Goal: Check status: Check status

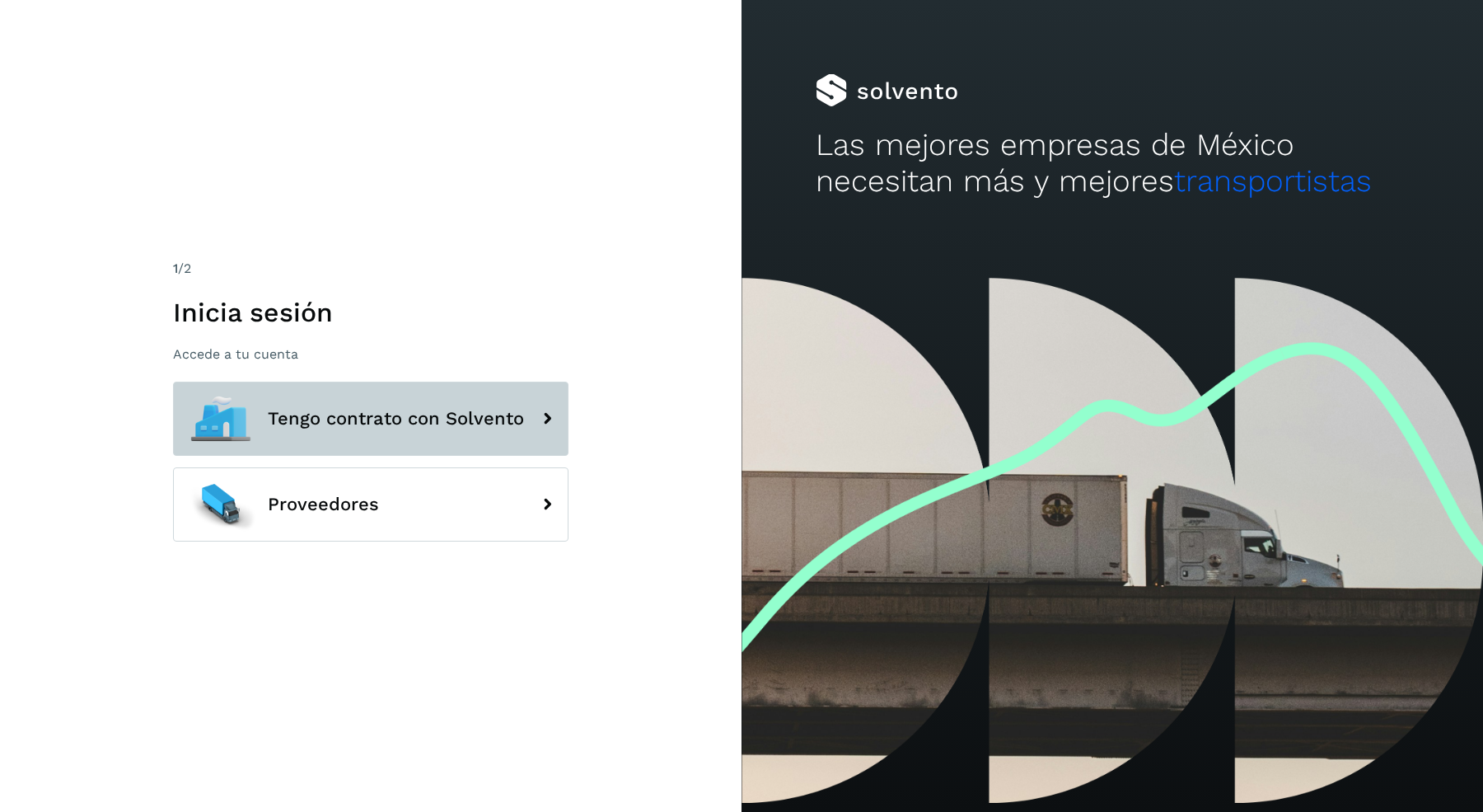
click at [401, 428] on span "Tengo contrato con Solvento" at bounding box center [396, 419] width 257 height 20
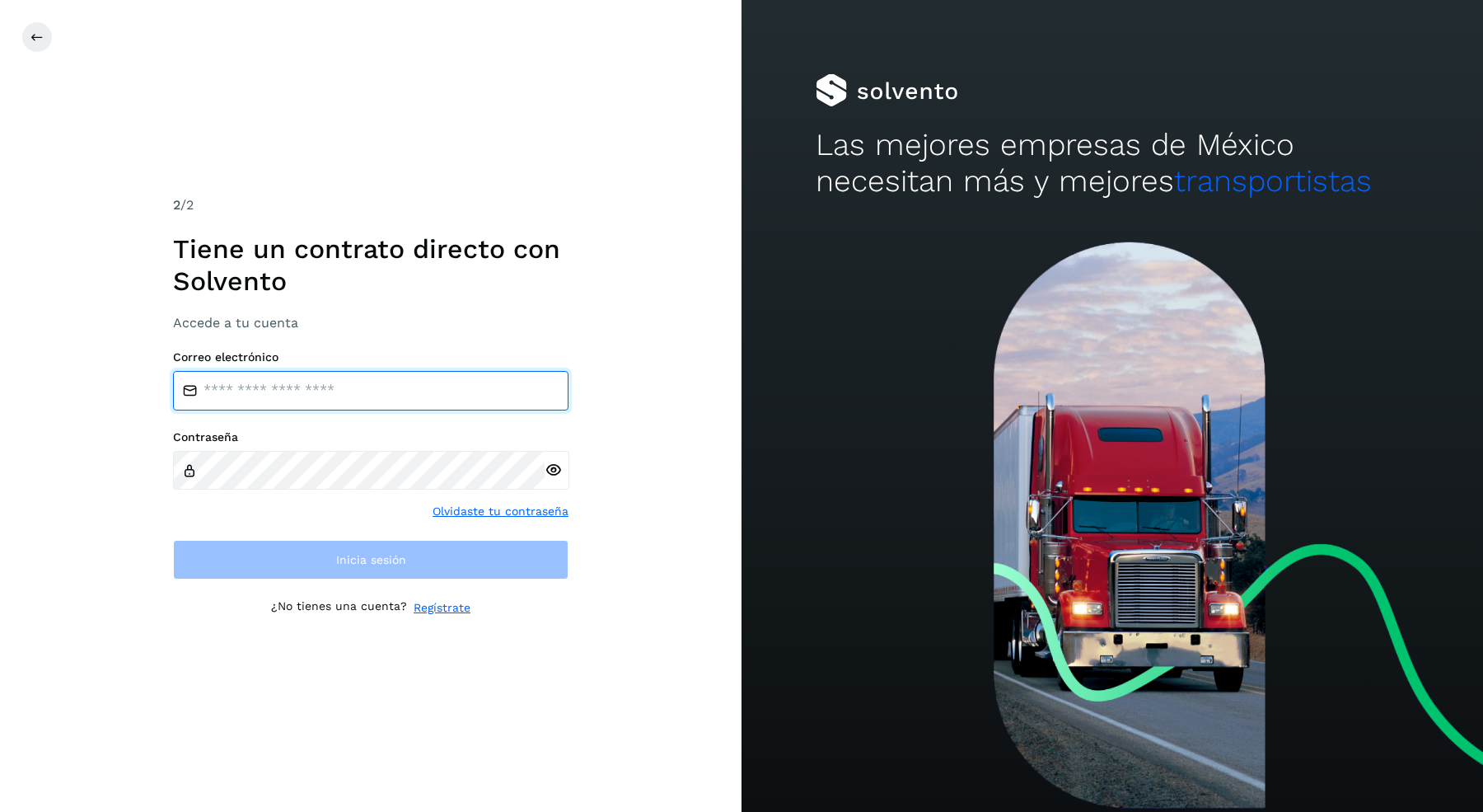
type input "**********"
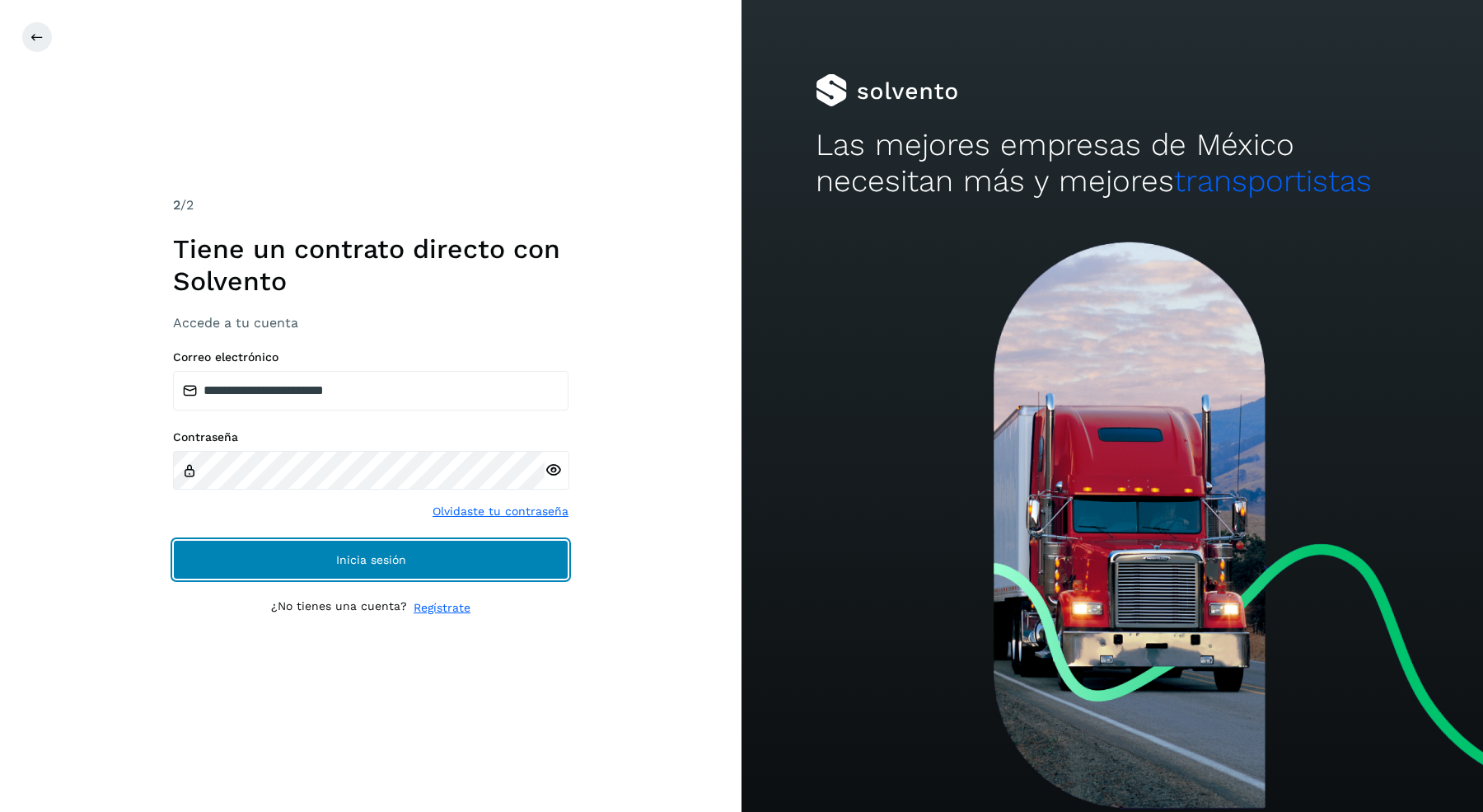
click at [403, 553] on span "Inicia sesión" at bounding box center [371, 559] width 70 height 12
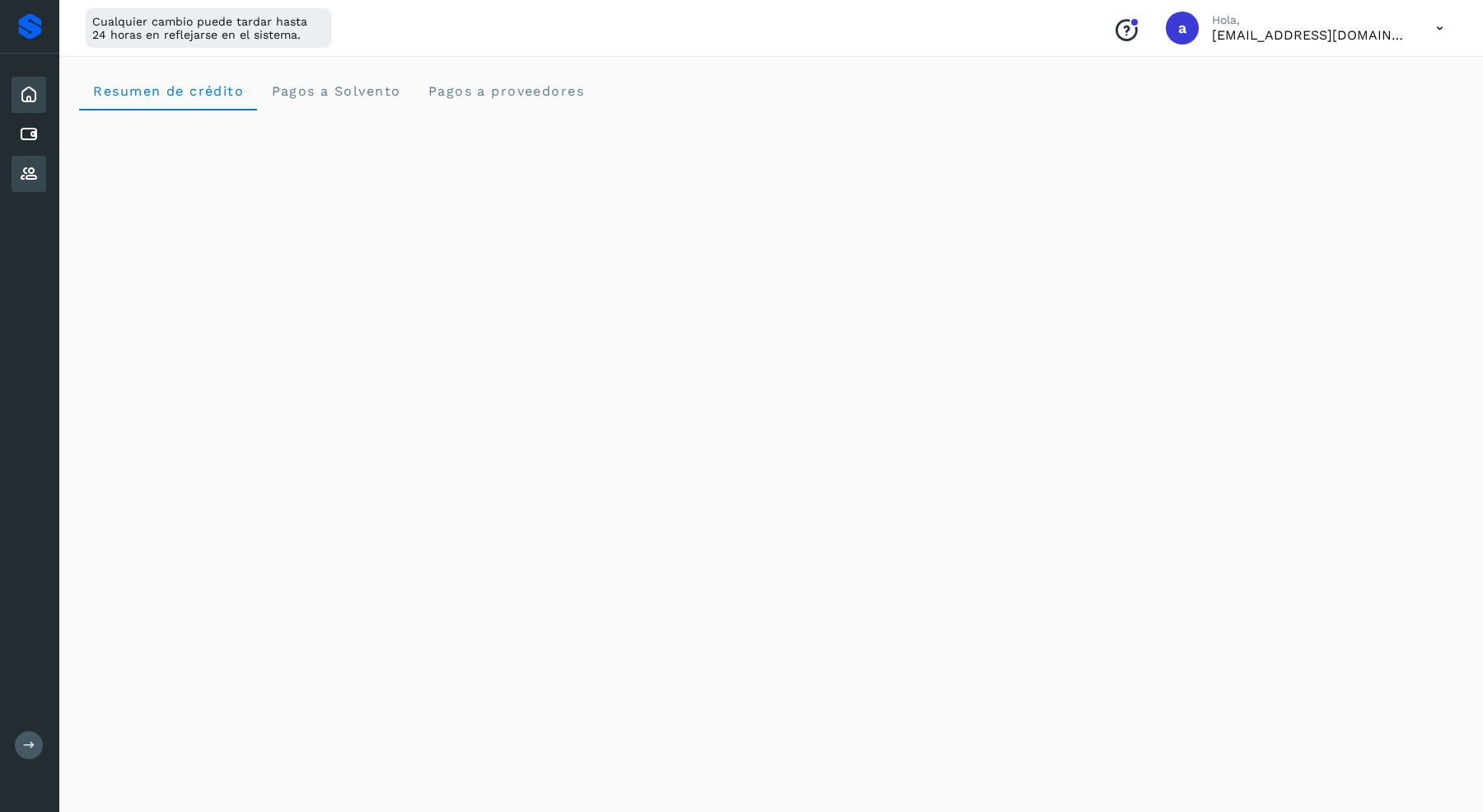
click at [30, 177] on icon at bounding box center [29, 174] width 20 height 20
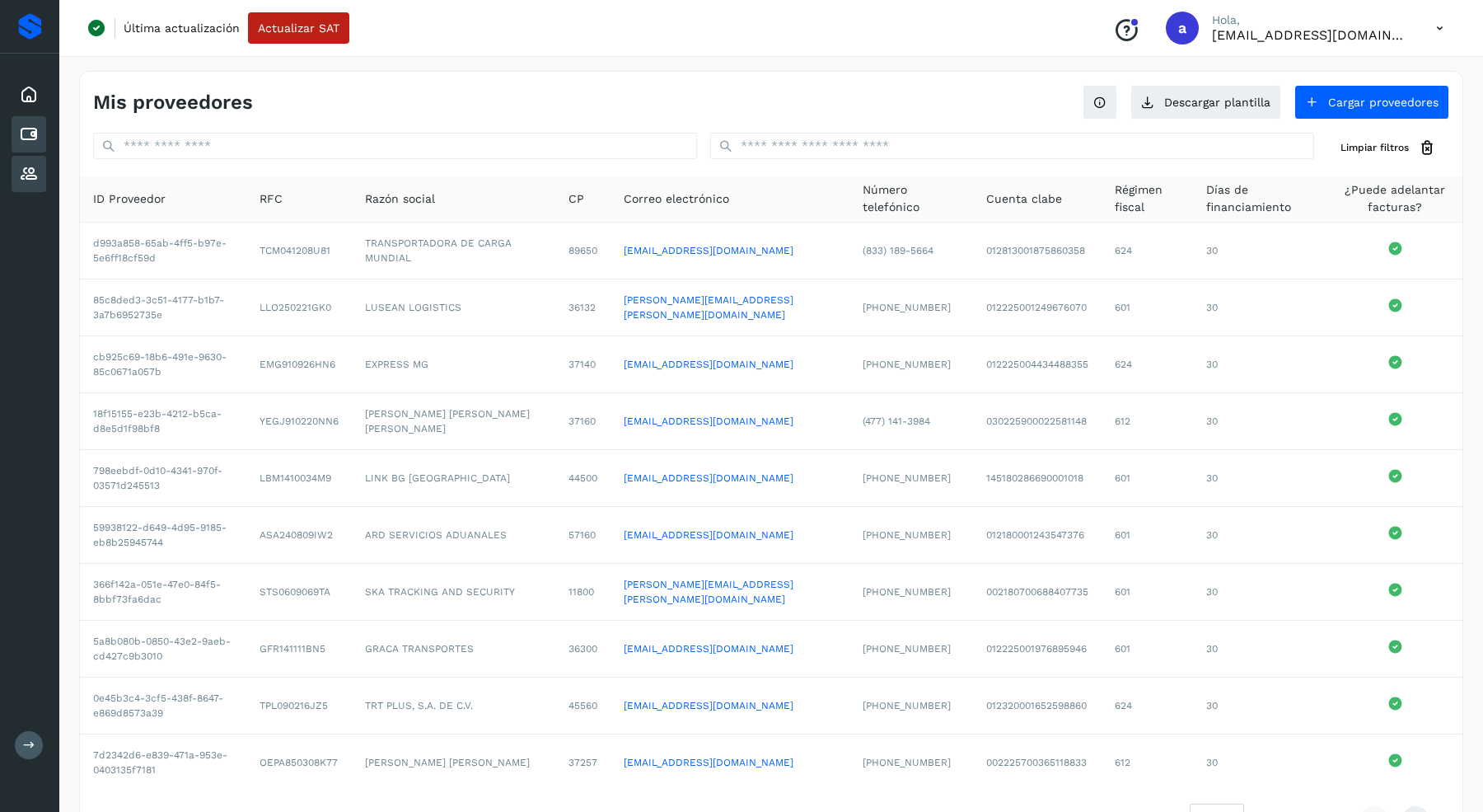
click at [30, 131] on icon at bounding box center [29, 135] width 20 height 20
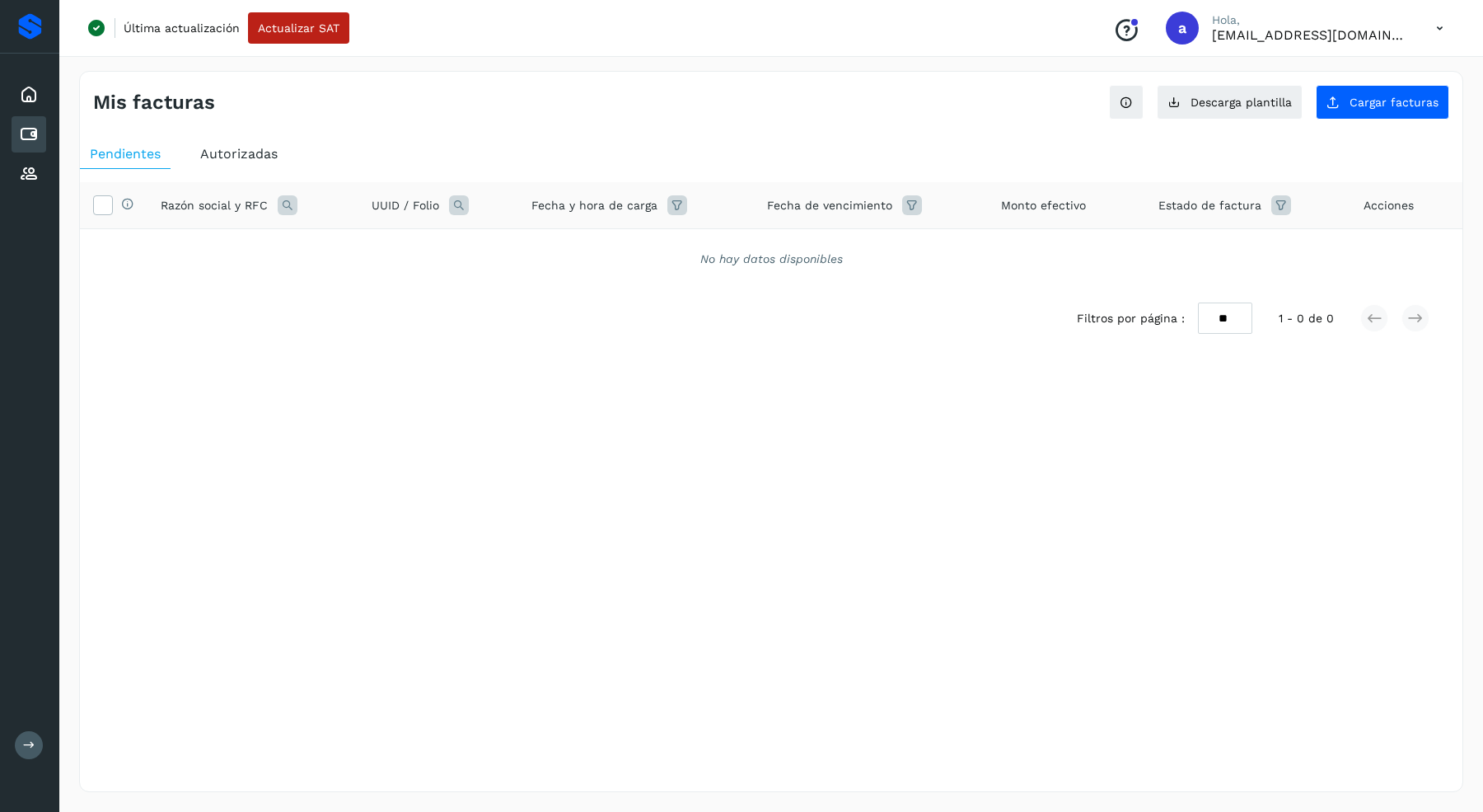
click at [252, 153] on span "Autorizadas" at bounding box center [239, 153] width 77 height 15
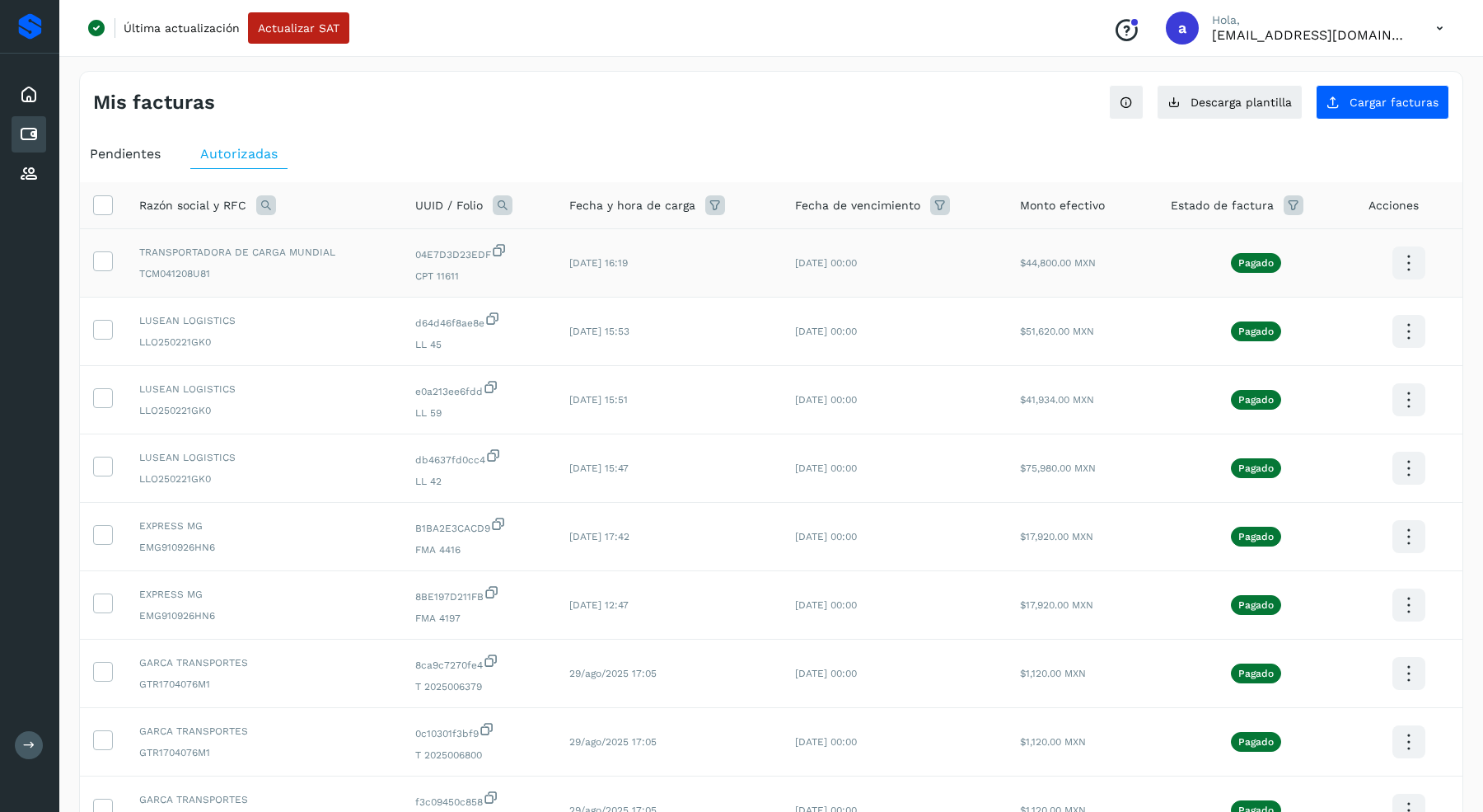
click at [1400, 253] on icon at bounding box center [1408, 263] width 39 height 39
click at [1282, 305] on button "CEP" at bounding box center [1326, 311] width 196 height 31
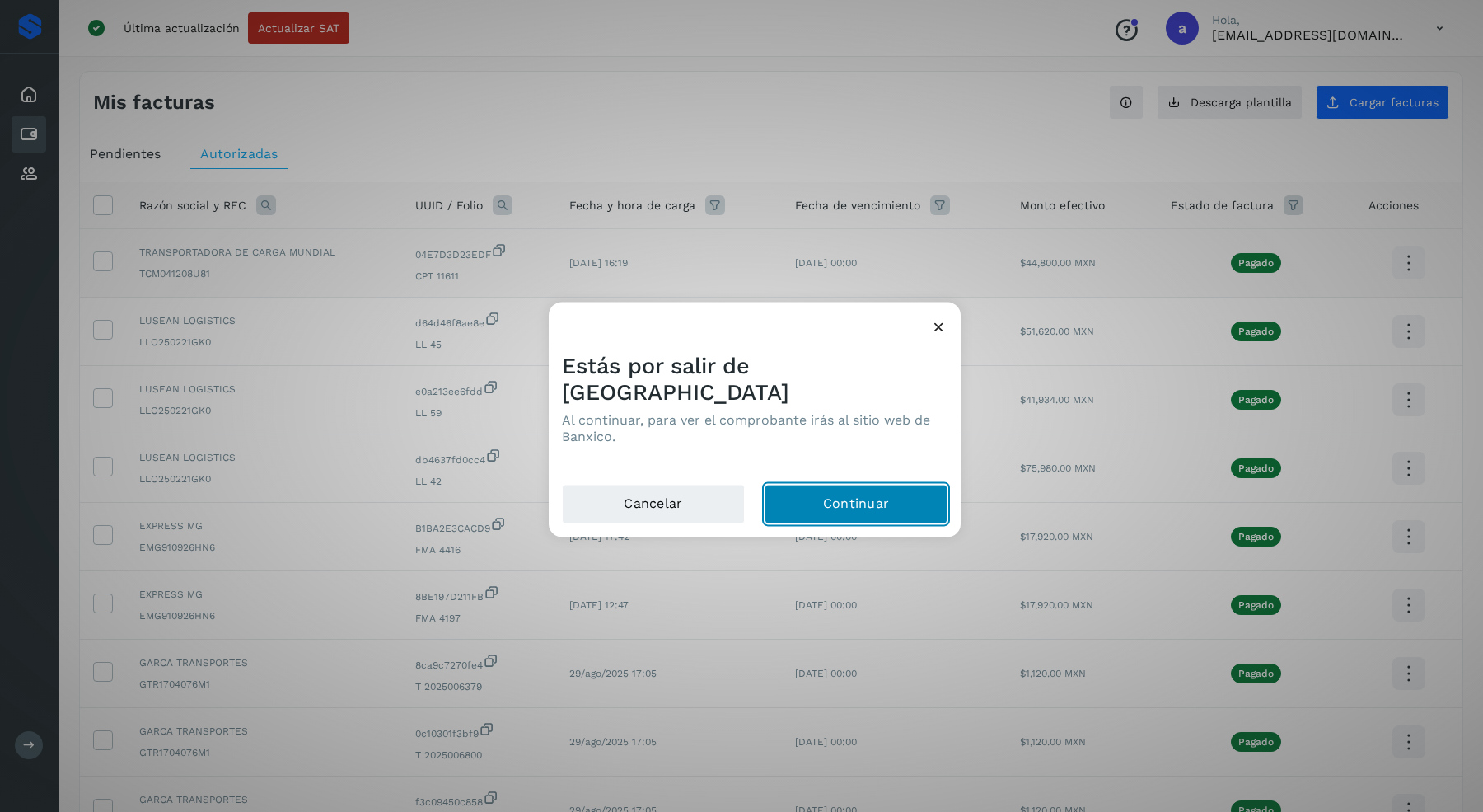
click at [806, 496] on button "Continuar" at bounding box center [856, 502] width 183 height 39
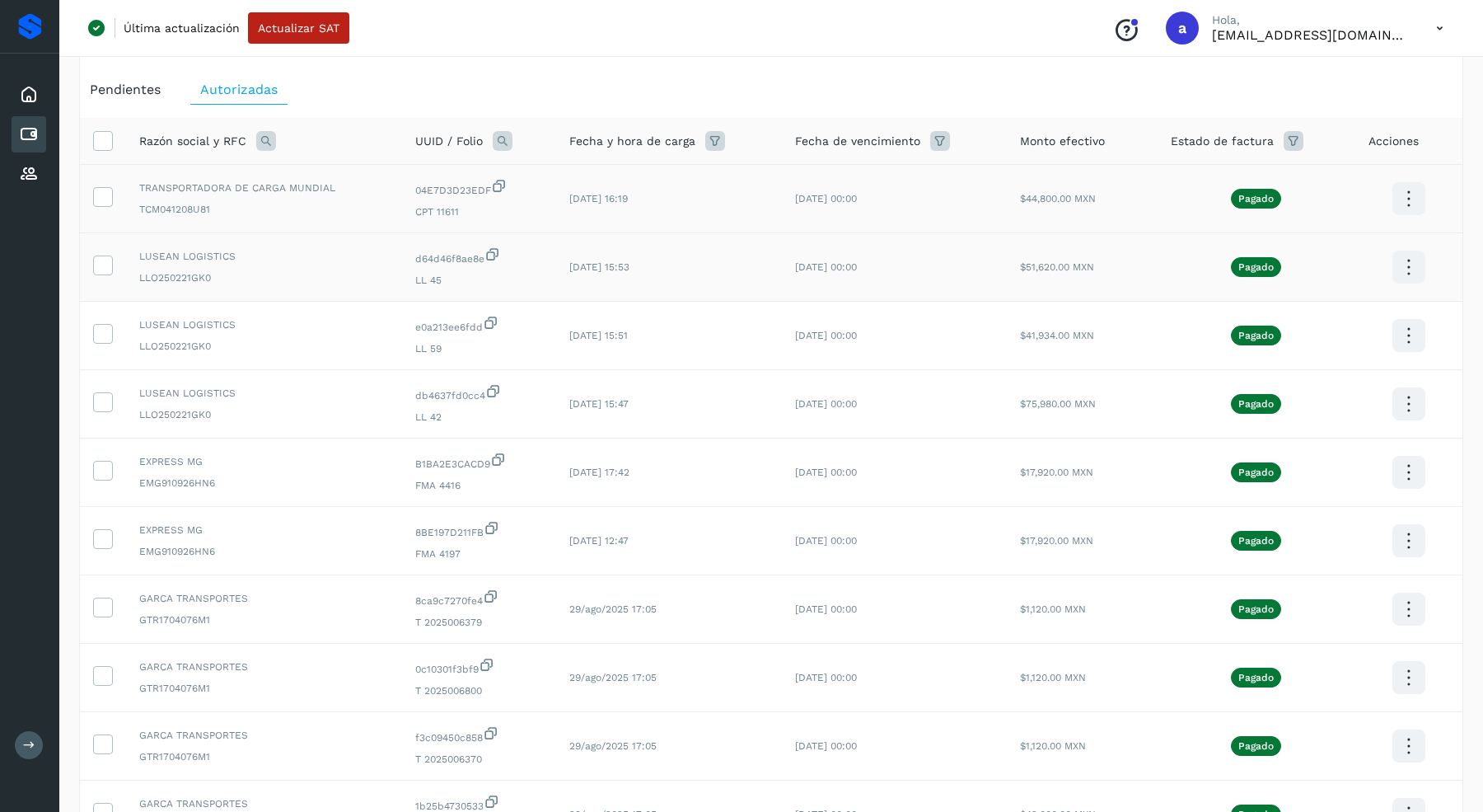
scroll to position [70, 0]
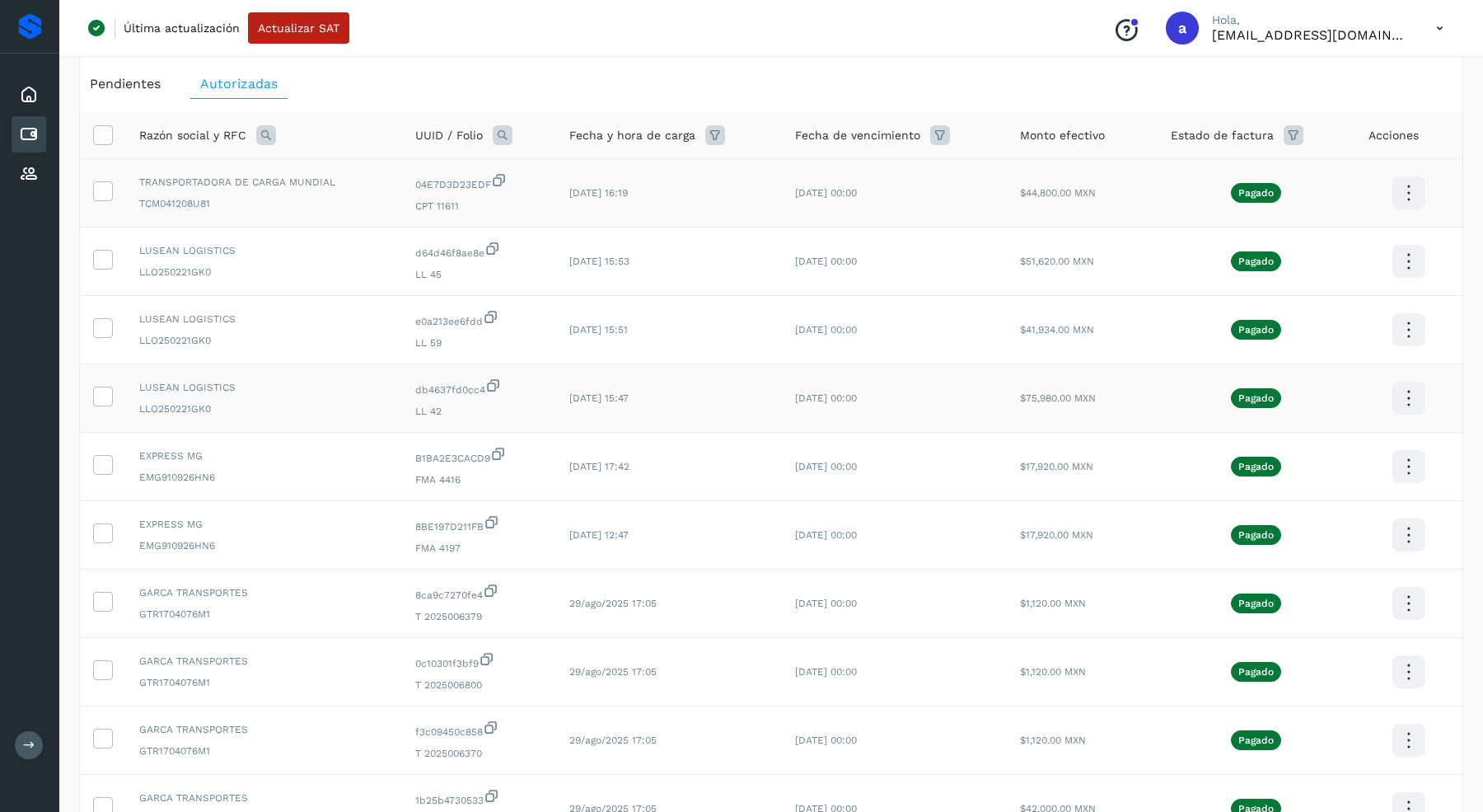
click at [1408, 394] on icon at bounding box center [1408, 398] width 39 height 39
click at [1015, 391] on div at bounding box center [741, 406] width 1483 height 812
click at [1415, 264] on icon at bounding box center [1408, 261] width 39 height 39
click at [1298, 316] on button "CEP" at bounding box center [1326, 310] width 196 height 31
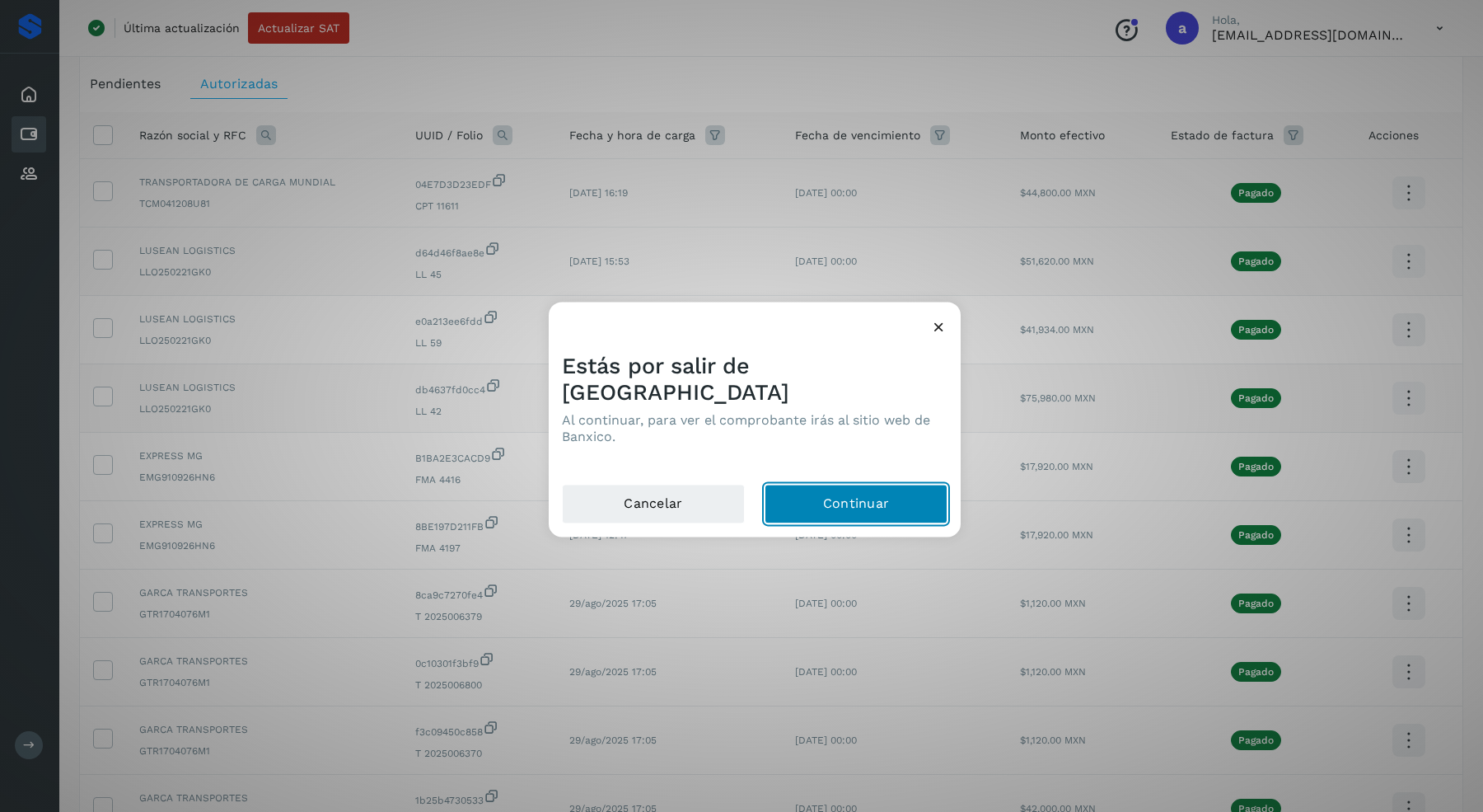
click at [874, 492] on button "Continuar" at bounding box center [856, 502] width 183 height 39
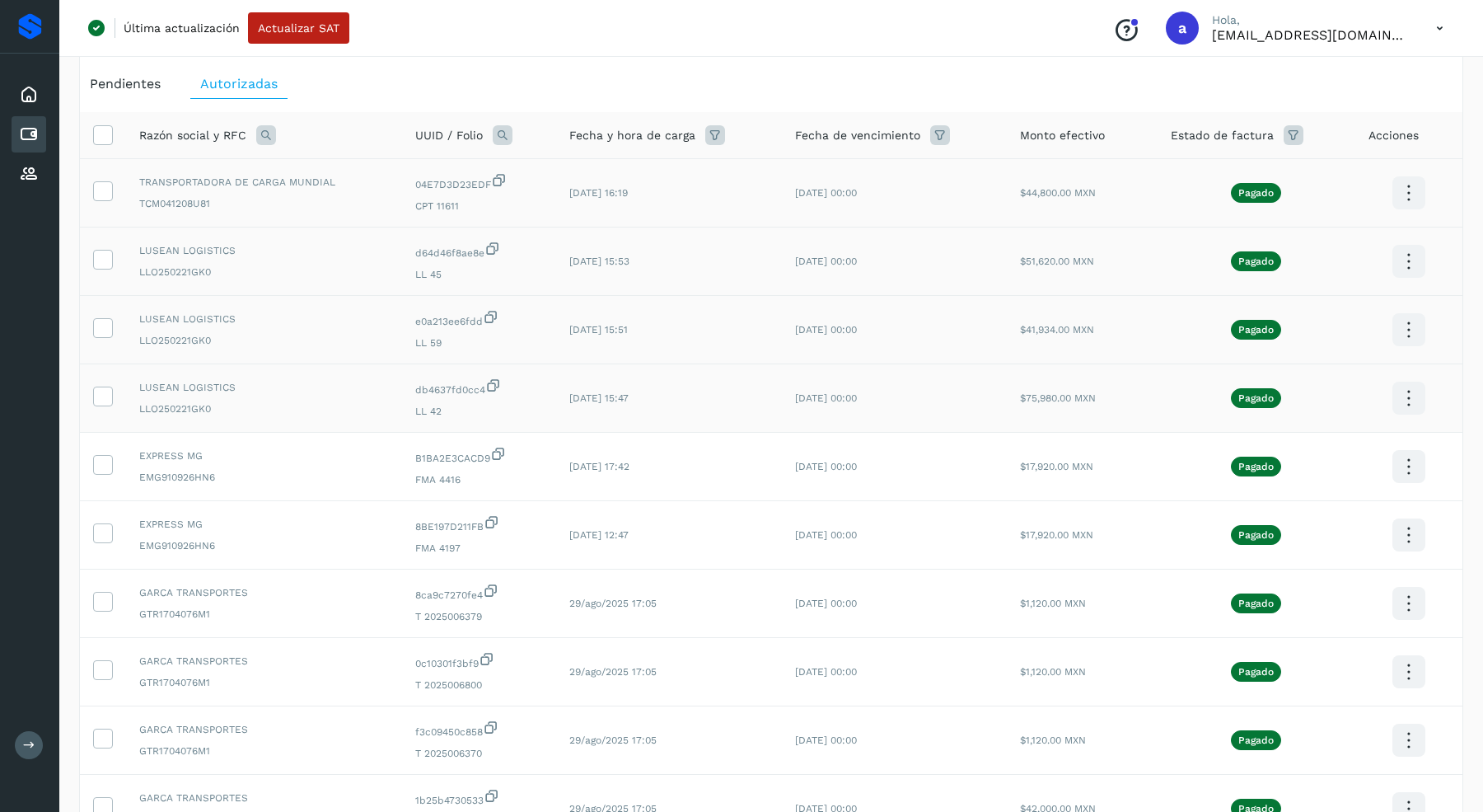
click at [1414, 326] on icon at bounding box center [1408, 330] width 39 height 39
click at [1331, 379] on button "CEP" at bounding box center [1326, 378] width 196 height 31
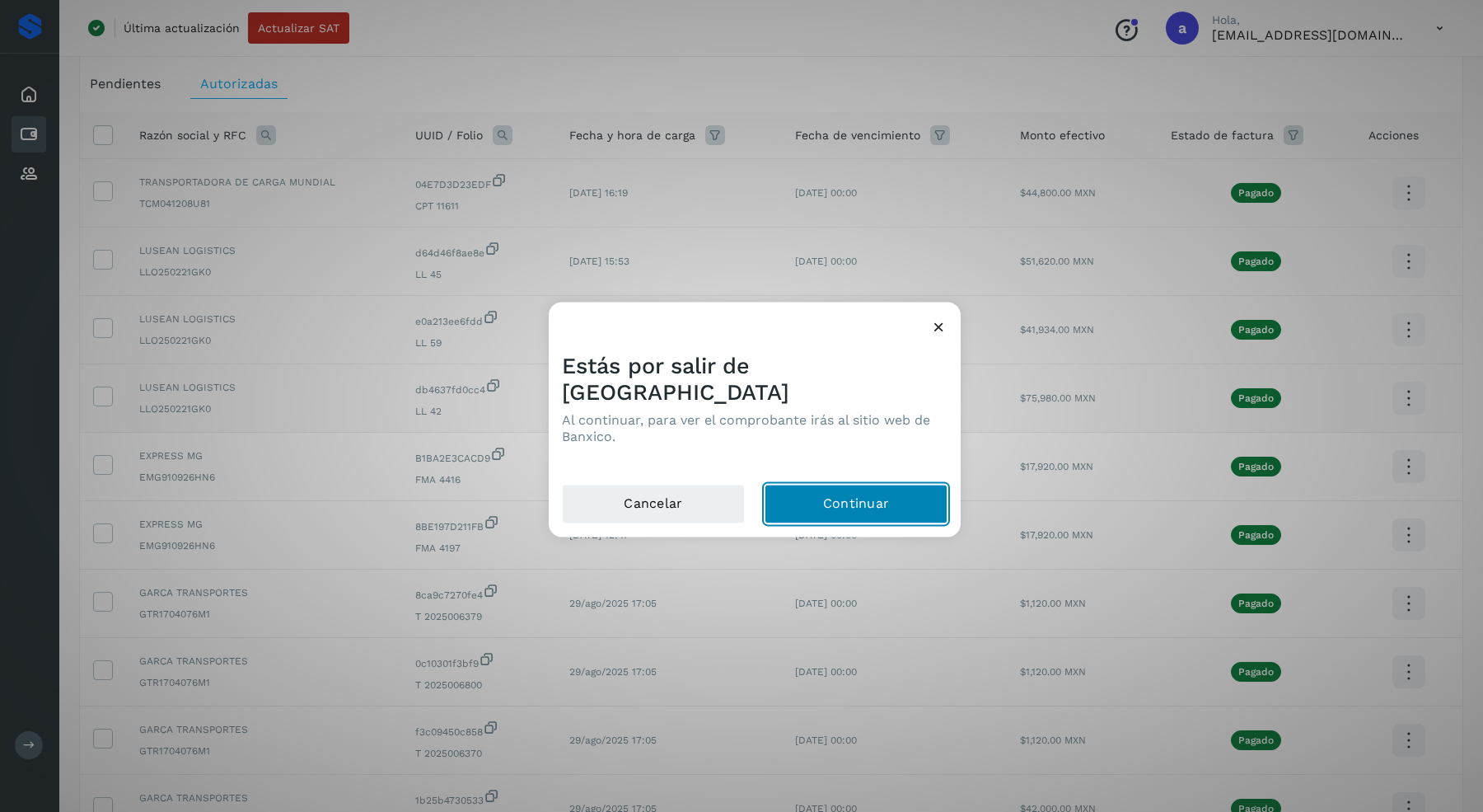
click at [917, 491] on button "Continuar" at bounding box center [856, 502] width 183 height 39
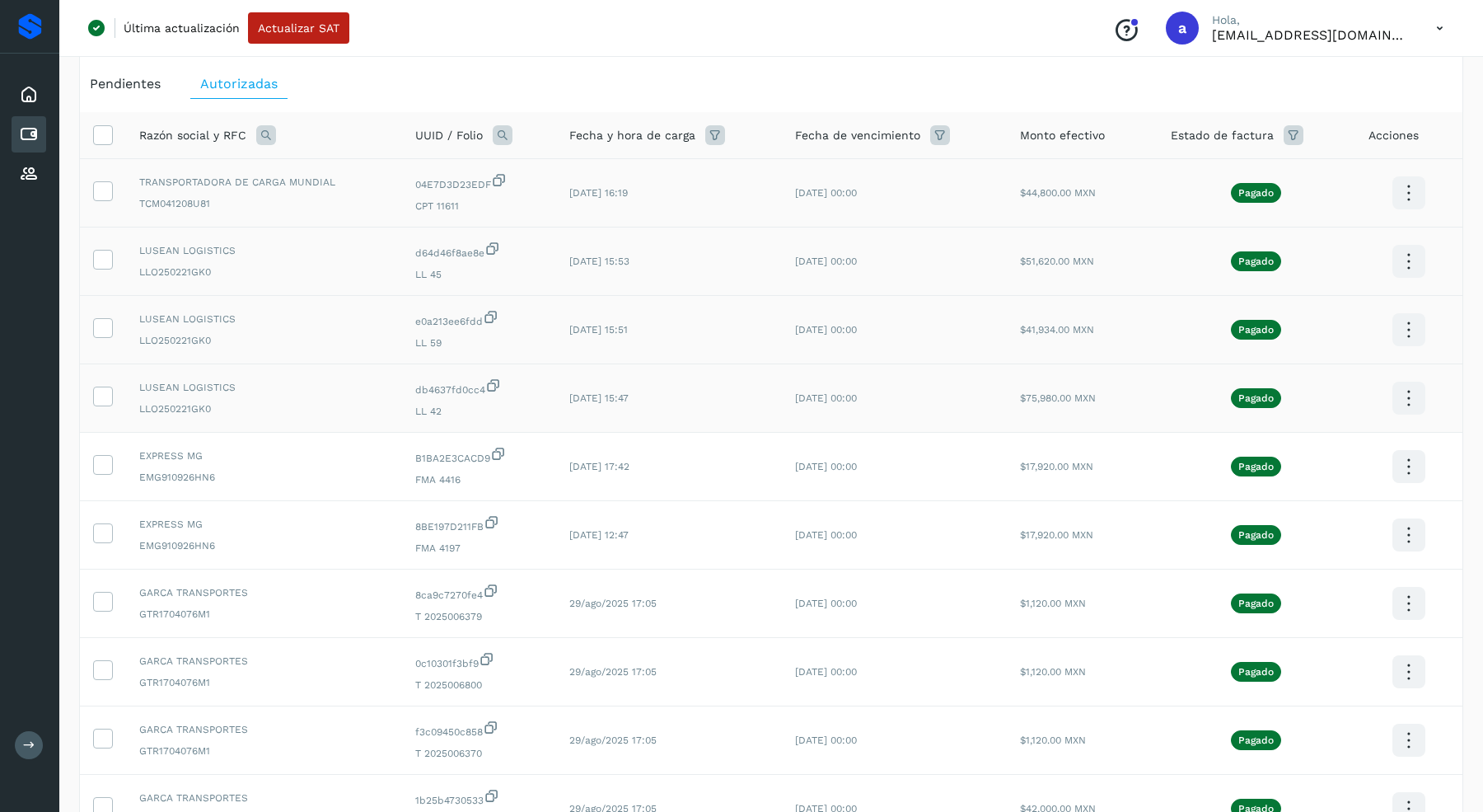
click at [1415, 400] on icon at bounding box center [1408, 398] width 39 height 39
click at [1292, 446] on button "CEP" at bounding box center [1326, 446] width 196 height 31
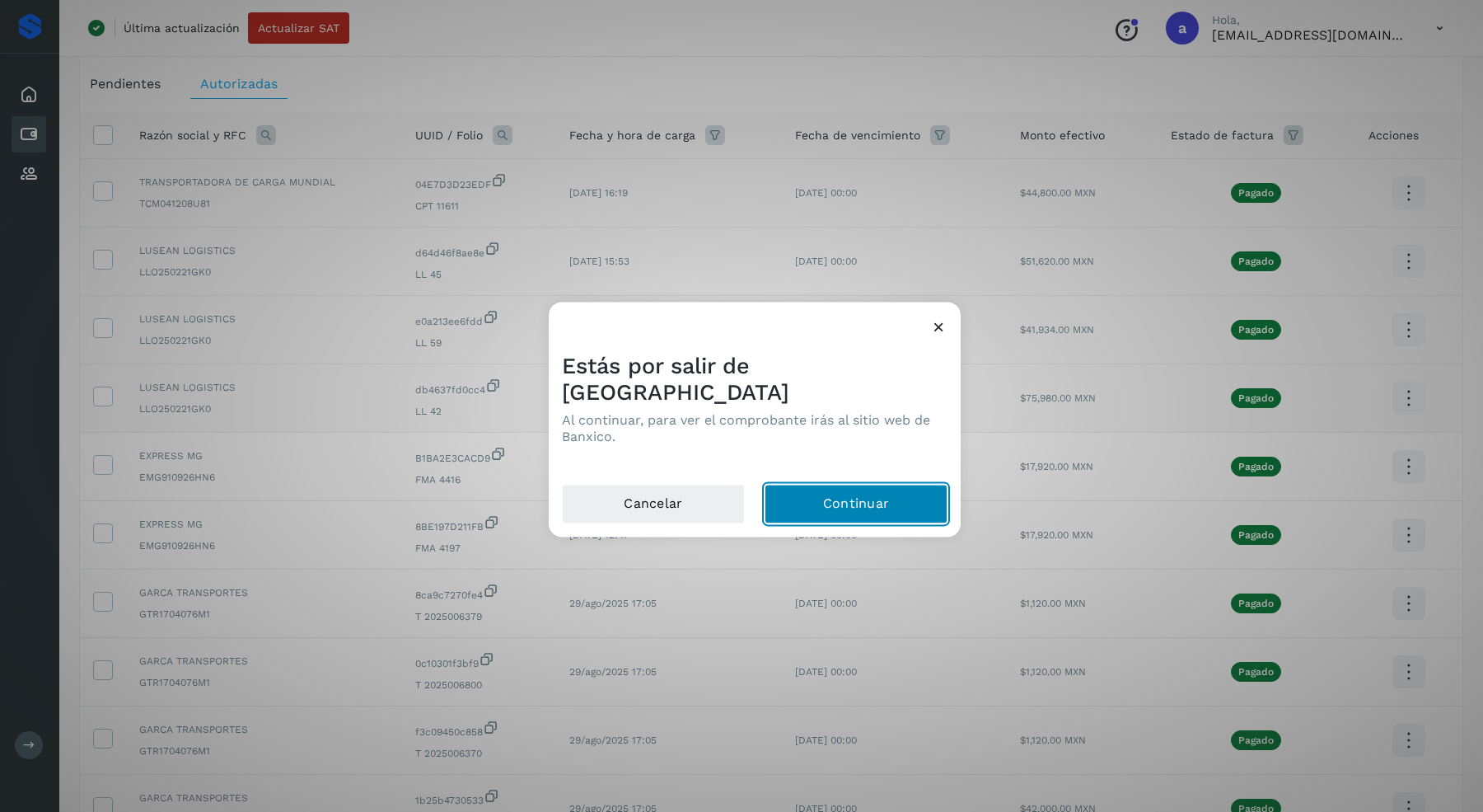
click at [848, 484] on button "Continuar" at bounding box center [856, 502] width 183 height 39
